Goal: Obtain resource: Download file/media

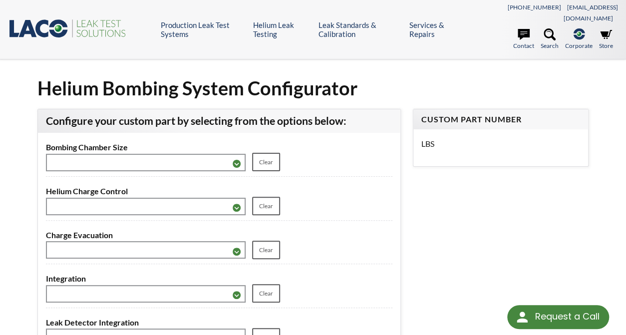
click at [47, 21] on icon ".st0{fill:#193661;} .st1{fill:url(#SVGID_1_);} .st2{fill:#46883F;} .st3{fill:no…" at bounding box center [68, 28] width 120 height 20
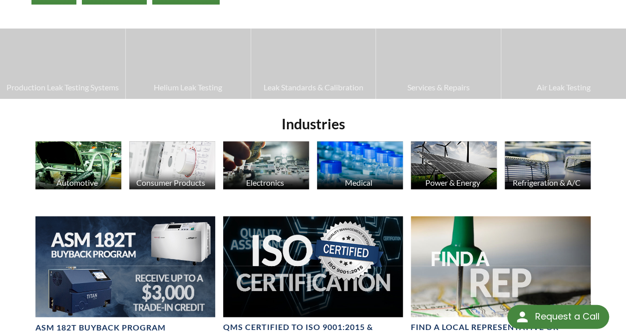
scroll to position [269, 0]
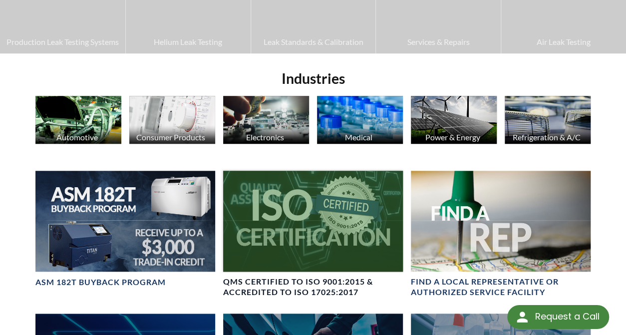
click at [329, 219] on div at bounding box center [313, 221] width 180 height 101
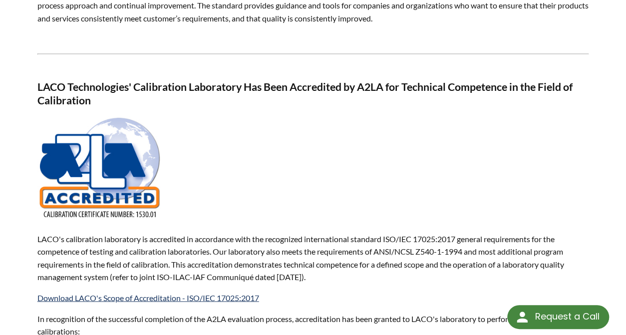
scroll to position [632, 0]
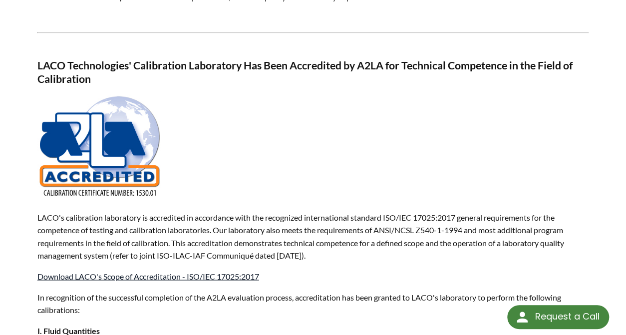
click at [156, 271] on link "Download LACO's Scope of Accreditation - ISO/IEC 17025:2017" at bounding box center [148, 275] width 222 height 9
